Goal: Navigation & Orientation: Go to known website

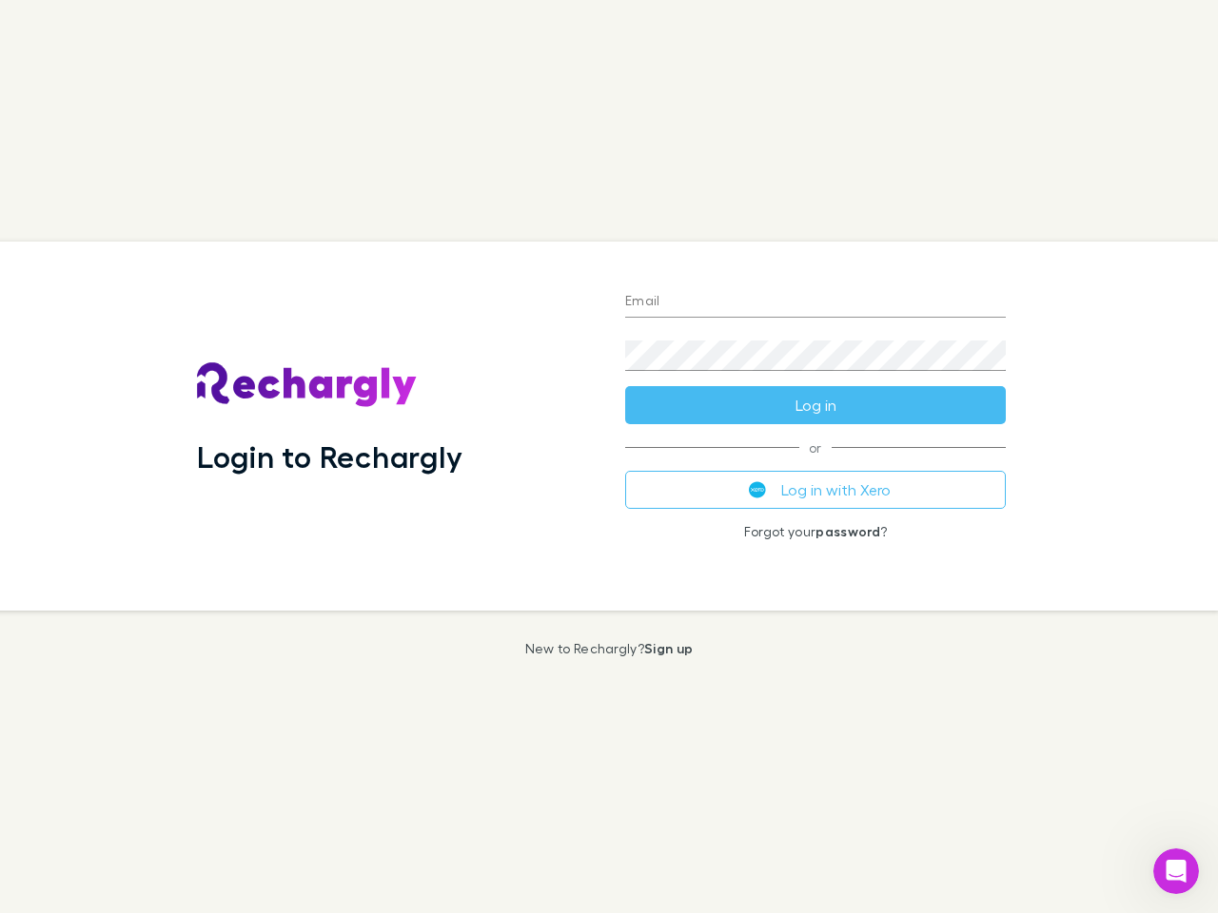
click at [609, 457] on div "Login to Rechargly" at bounding box center [396, 426] width 428 height 369
click at [815, 303] on input "Email" at bounding box center [815, 302] width 381 height 30
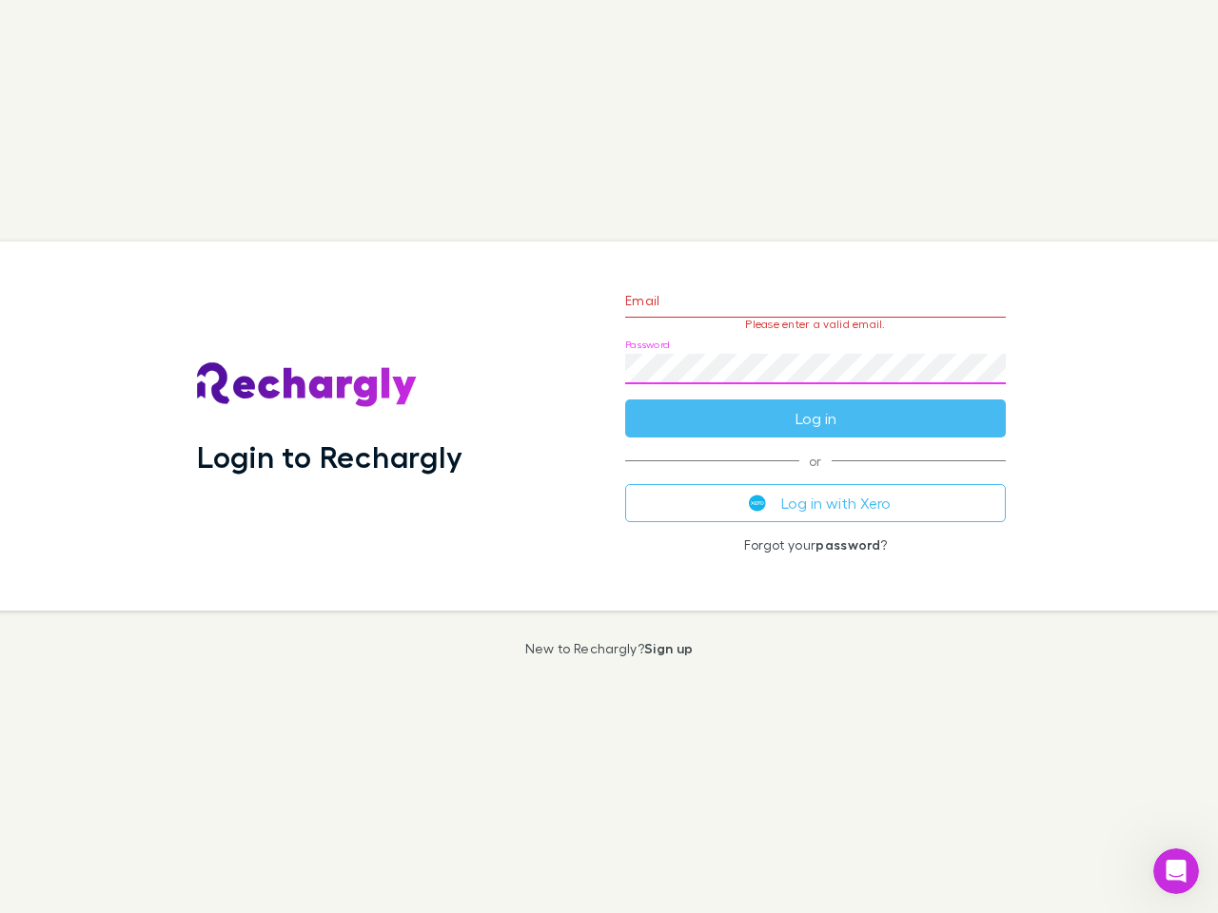
click at [815, 405] on form "Email Please enter a valid email. Password Log in" at bounding box center [815, 355] width 381 height 166
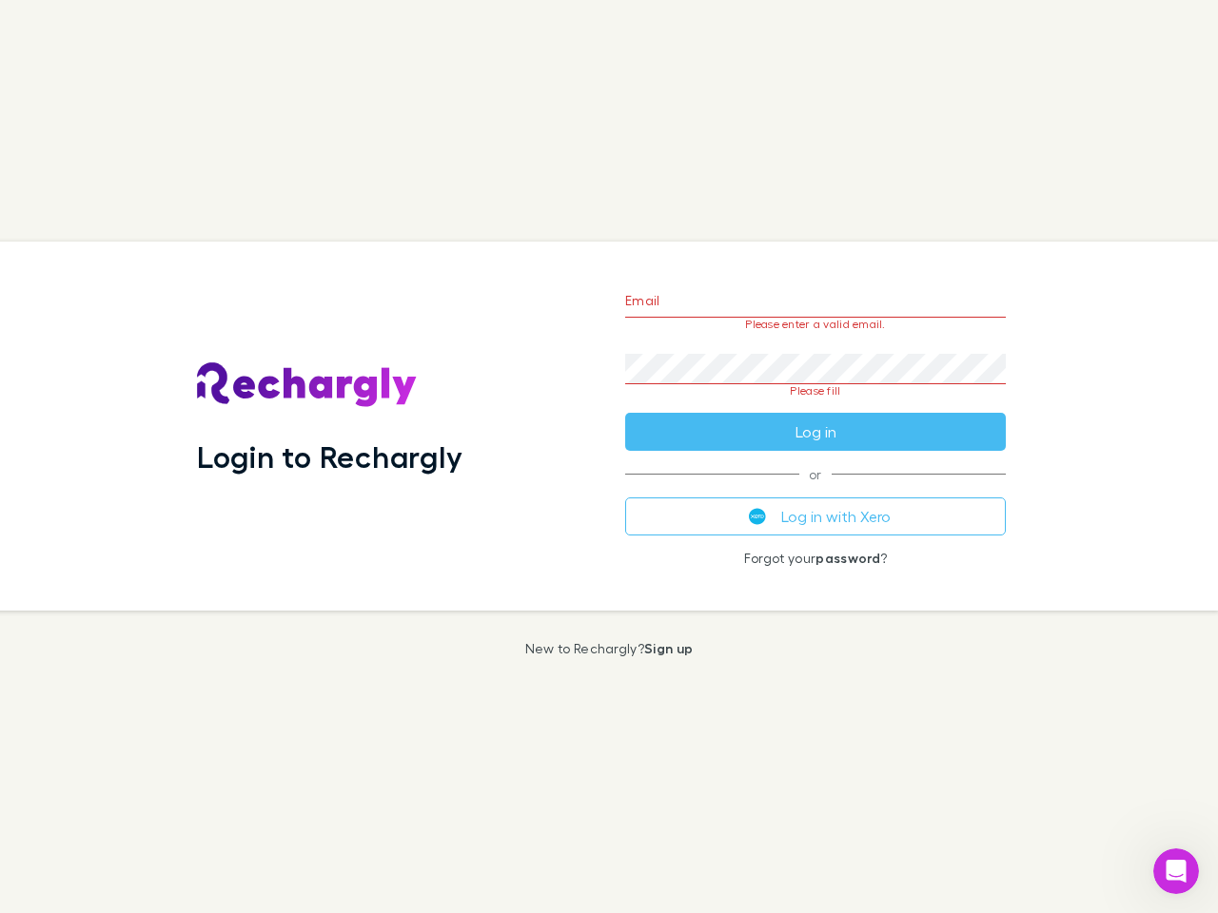
click at [815, 490] on div "Email Please enter a valid email. Password Please fill Log in or Log in with Xe…" at bounding box center [815, 426] width 411 height 369
click at [1176, 872] on icon "Open Intercom Messenger" at bounding box center [1176, 871] width 31 height 31
